Goal: Information Seeking & Learning: Learn about a topic

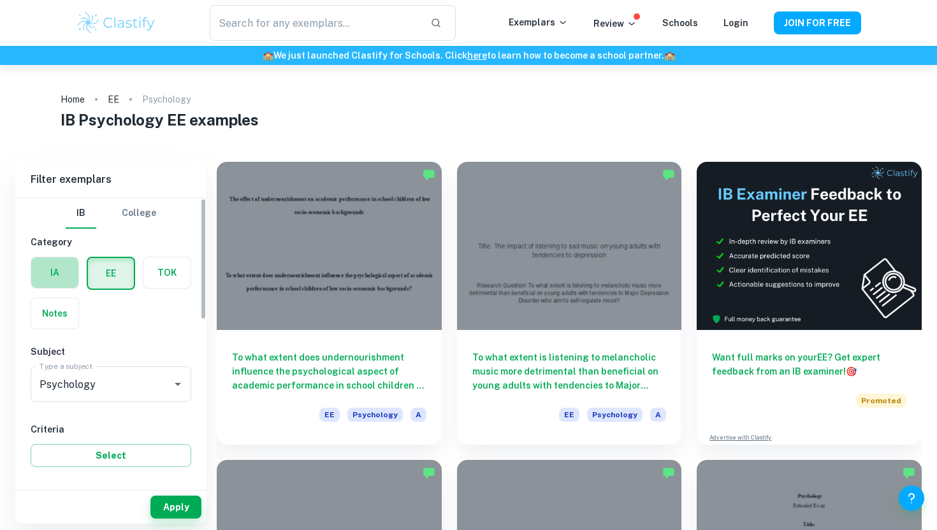
click at [60, 275] on label "button" at bounding box center [54, 272] width 47 height 31
click at [0, 0] on input "radio" at bounding box center [0, 0] width 0 height 0
click at [107, 384] on input "Psychology" at bounding box center [92, 384] width 113 height 24
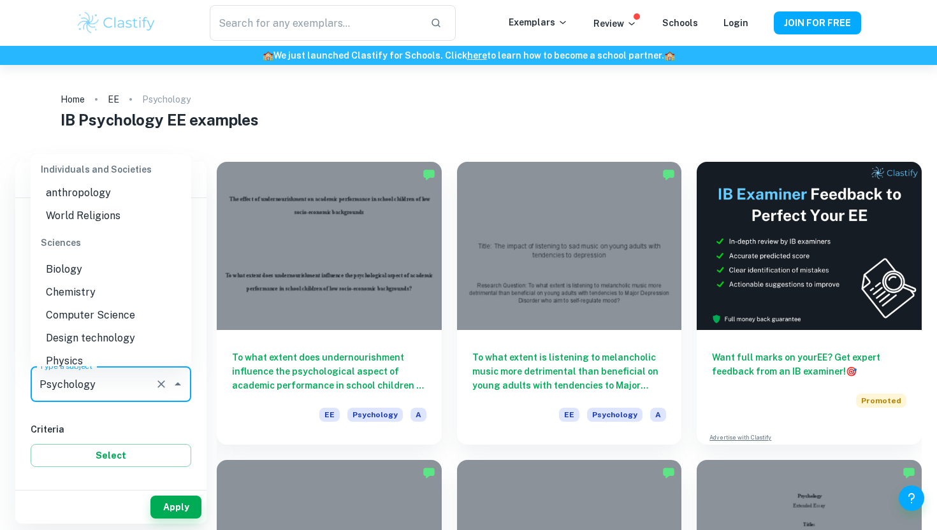
scroll to position [1516, 0]
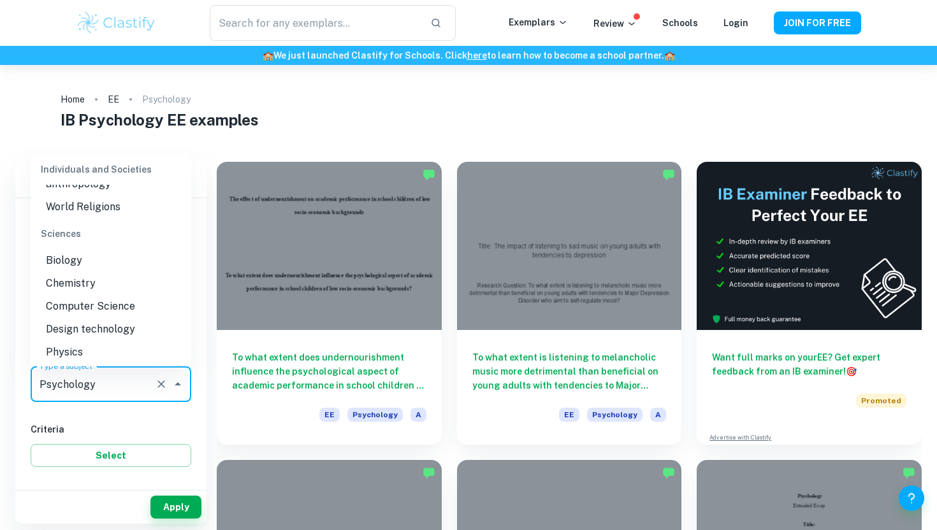
click at [95, 249] on li "Biology" at bounding box center [111, 260] width 161 height 23
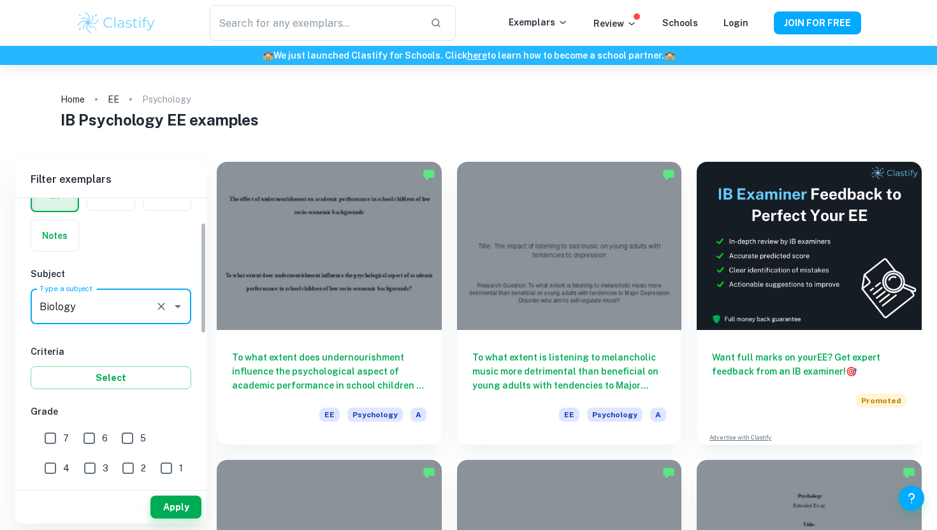
scroll to position [115, 0]
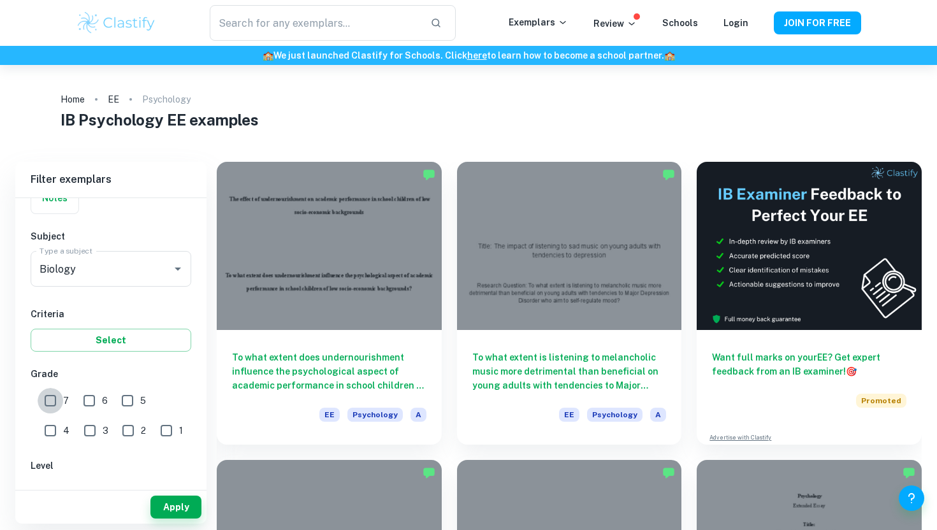
click at [61, 404] on input "7" at bounding box center [50, 400] width 25 height 25
checkbox input "true"
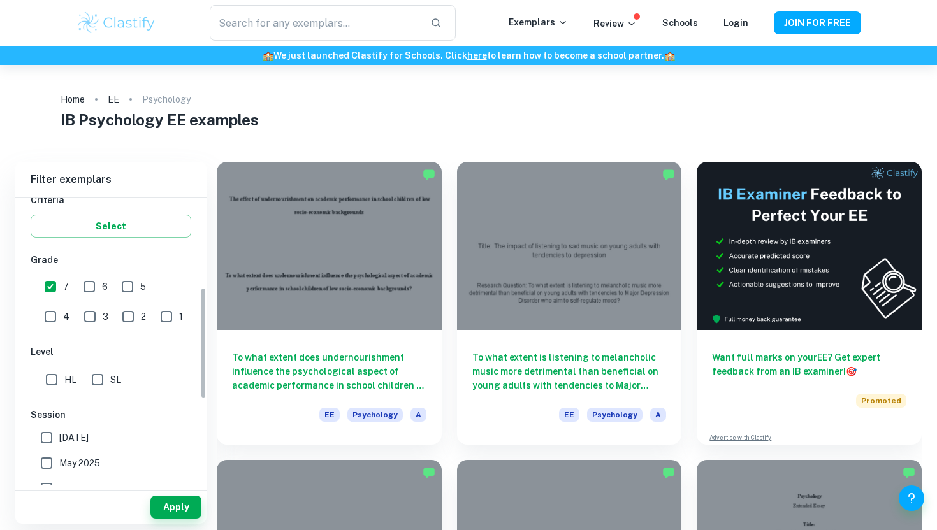
scroll to position [250, 0]
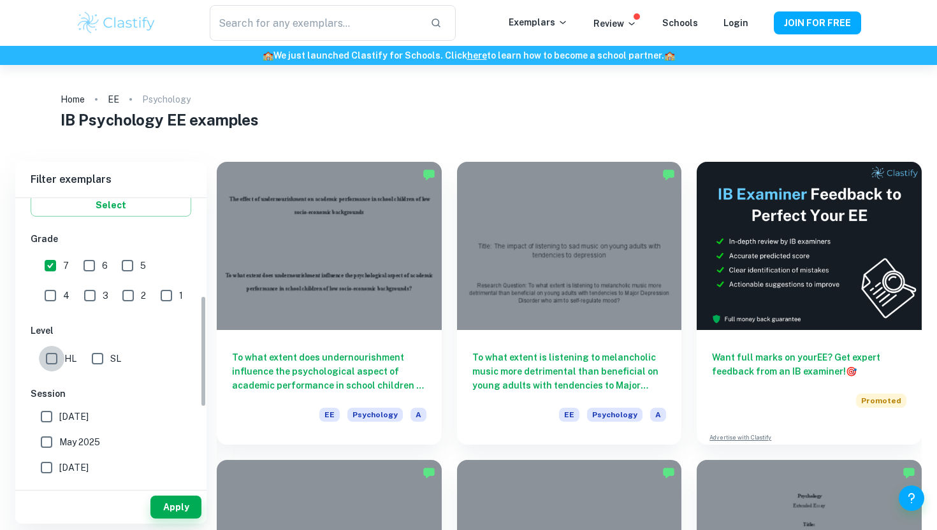
click at [48, 363] on input "HL" at bounding box center [51, 358] width 25 height 25
checkbox input "true"
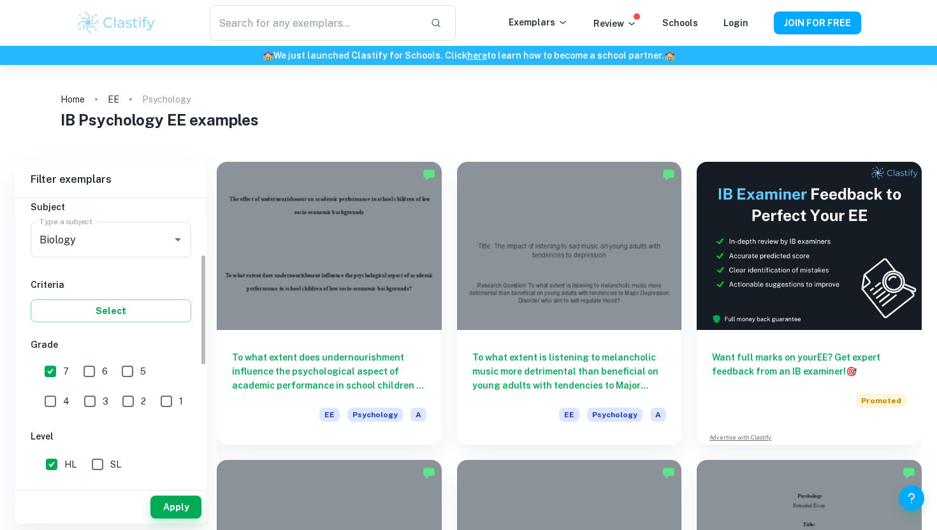
scroll to position [143, 0]
click at [168, 495] on div "Apply" at bounding box center [110, 507] width 191 height 33
click at [168, 516] on button "Apply" at bounding box center [175, 507] width 51 height 23
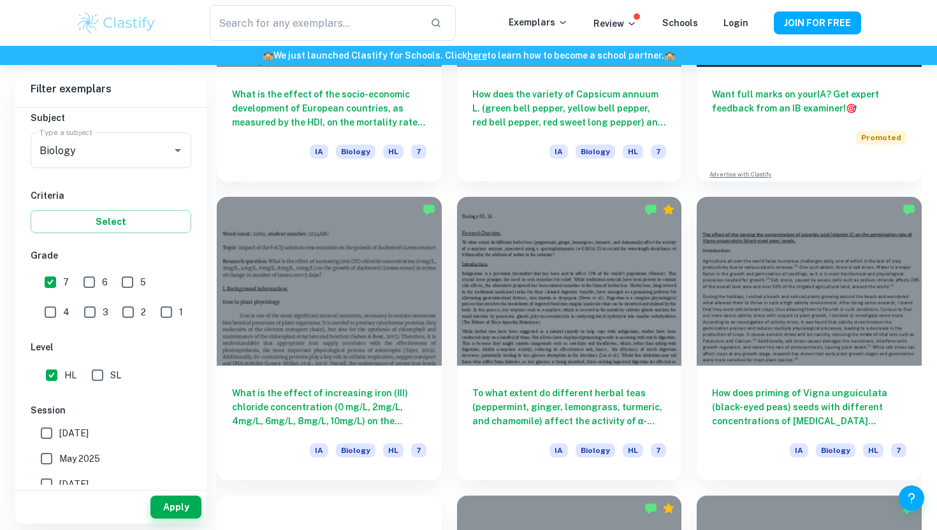
scroll to position [532, 0]
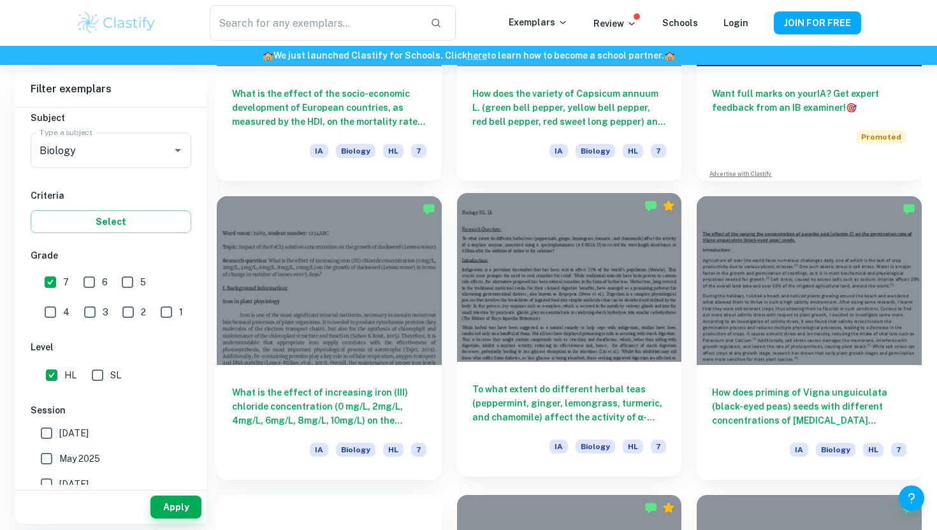
click at [500, 413] on h6 "To what extent do different herbal teas (peppermint, ginger, lemongrass, turmer…" at bounding box center [569, 403] width 194 height 42
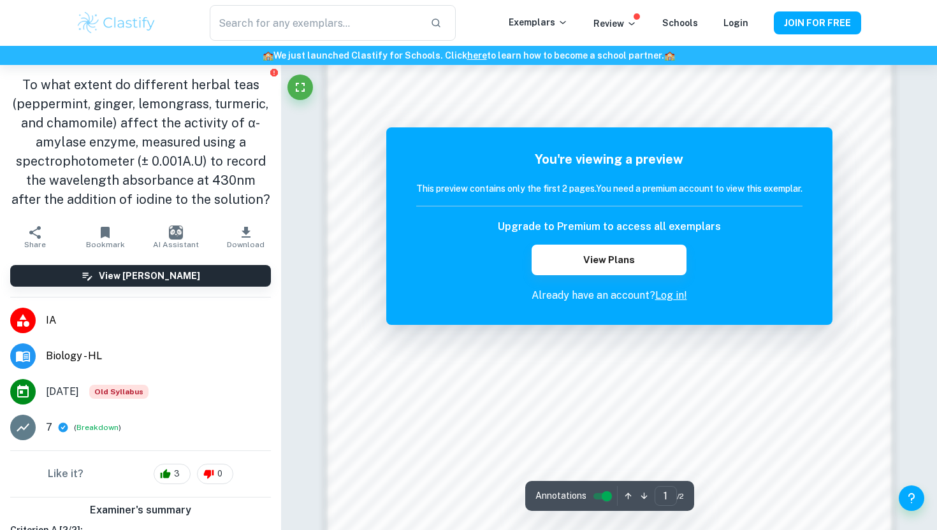
scroll to position [1096, 0]
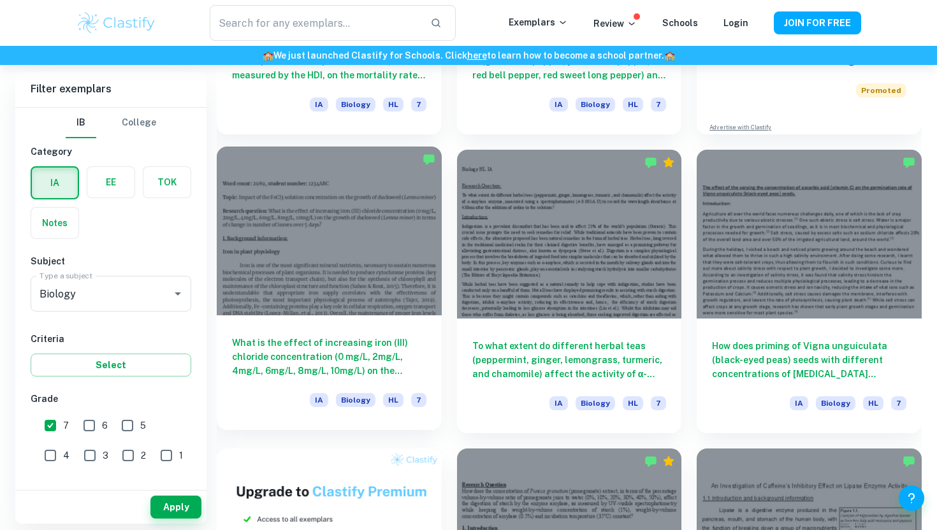
scroll to position [583, 0]
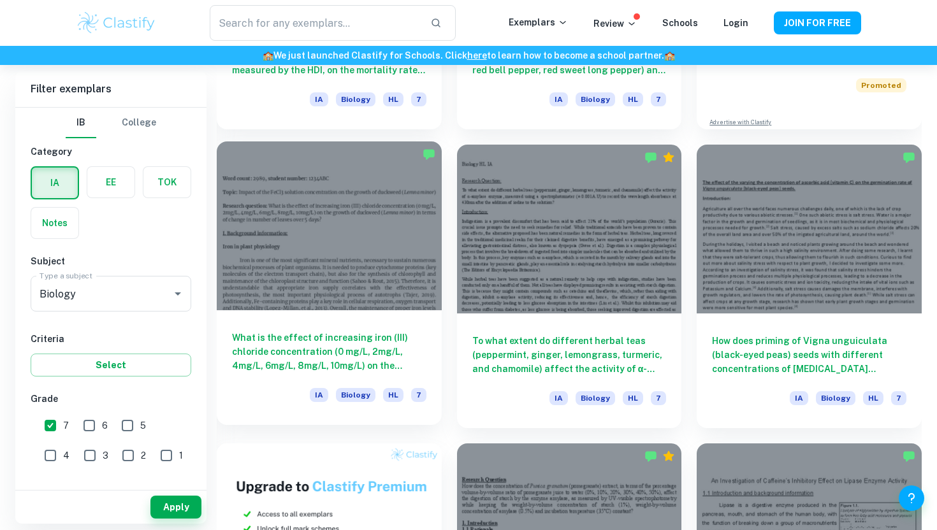
click at [358, 339] on h6 "What is the effect of increasing iron (III) chloride concentration (0 mg/L, 2mg…" at bounding box center [329, 352] width 194 height 42
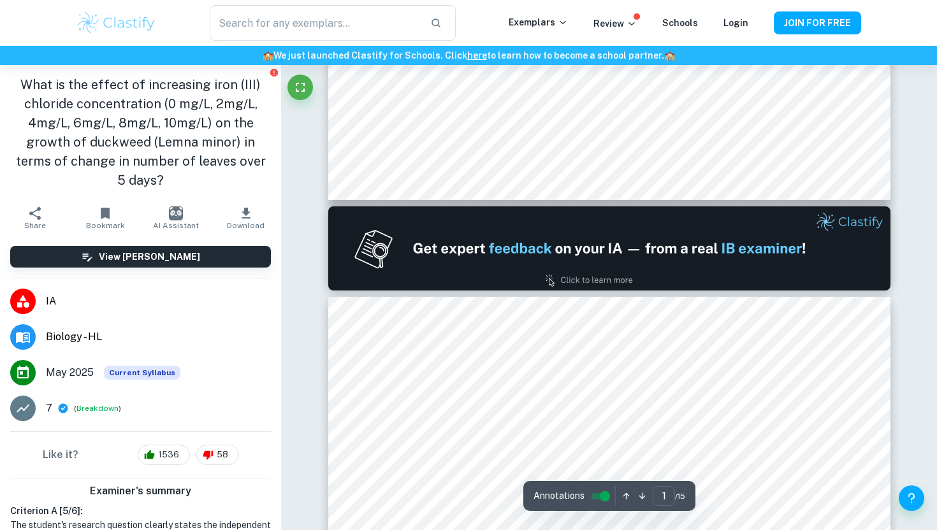
type input "2"
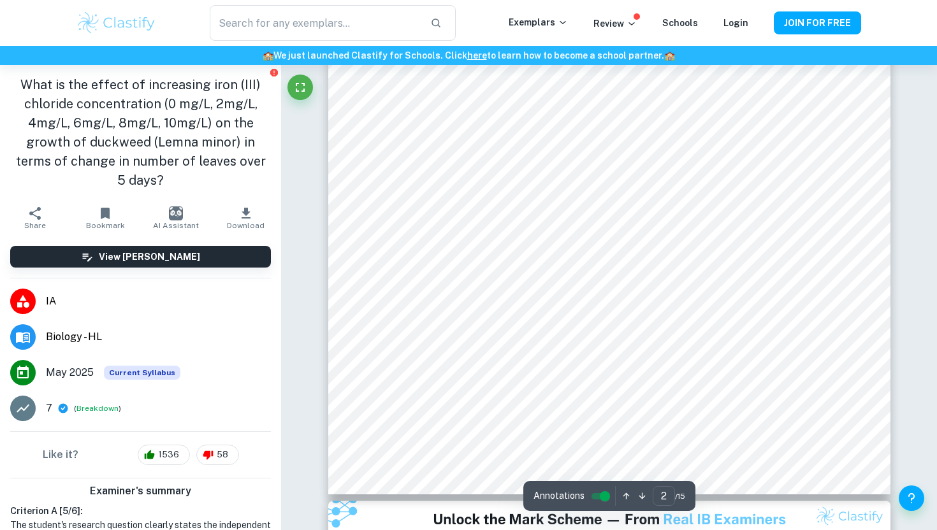
scroll to position [1273, 0]
